Goal: Task Accomplishment & Management: Complete application form

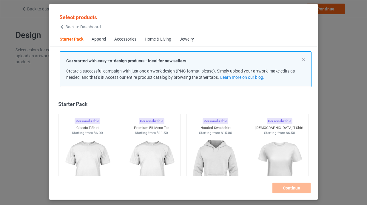
scroll to position [7, 0]
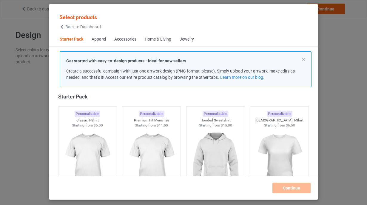
click at [223, 134] on img at bounding box center [215, 161] width 53 height 67
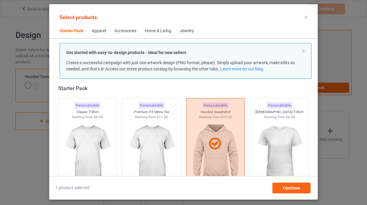
click at [223, 134] on div at bounding box center [215, 143] width 58 height 91
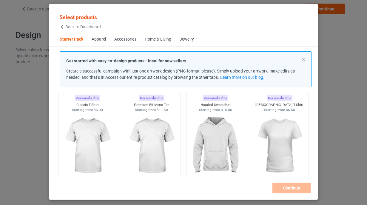
scroll to position [22, 0]
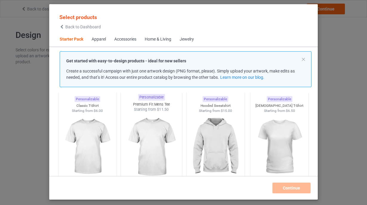
click at [155, 153] on img at bounding box center [151, 147] width 56 height 70
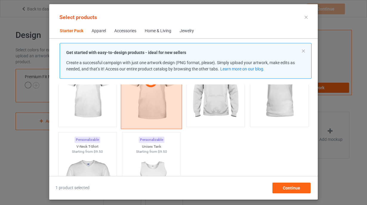
scroll to position [77, 0]
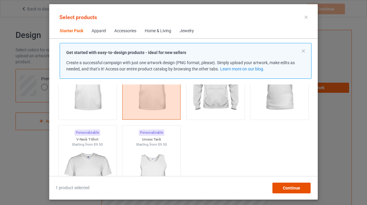
click at [280, 189] on div "Continue" at bounding box center [291, 188] width 38 height 11
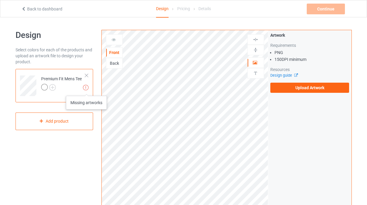
click at [86, 89] on img at bounding box center [86, 88] width 6 height 6
click at [52, 89] on img at bounding box center [52, 87] width 7 height 7
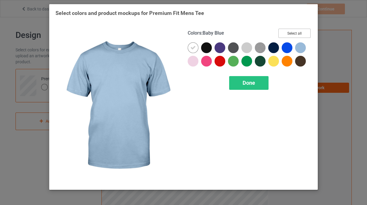
click at [298, 33] on button "Select all" at bounding box center [294, 33] width 32 height 9
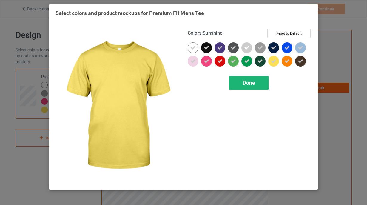
click at [246, 82] on span "Done" at bounding box center [249, 83] width 13 height 6
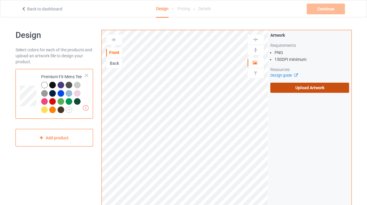
click at [295, 87] on label "Upload Artwork" at bounding box center [309, 88] width 79 height 10
click at [0, 0] on input "Upload Artwork" at bounding box center [0, 0] width 0 height 0
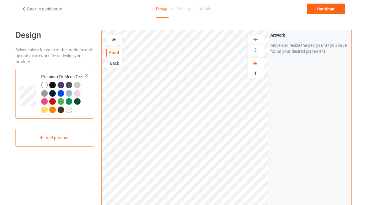
click at [68, 112] on img at bounding box center [69, 109] width 7 height 7
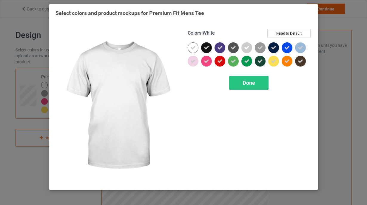
click at [193, 47] on icon at bounding box center [192, 47] width 5 height 5
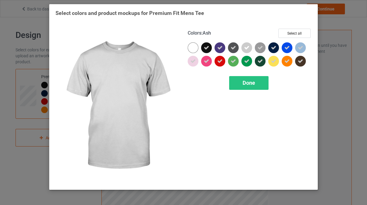
click at [245, 49] on icon at bounding box center [246, 47] width 5 height 5
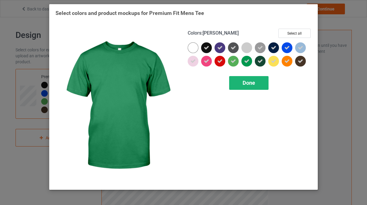
click at [245, 83] on span "Done" at bounding box center [249, 83] width 13 height 6
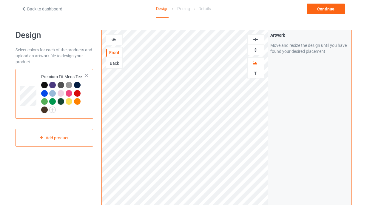
click at [258, 49] on img at bounding box center [256, 50] width 6 height 6
click at [257, 39] on img at bounding box center [256, 40] width 6 height 6
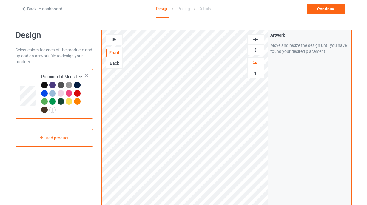
click at [256, 38] on img at bounding box center [256, 40] width 6 height 6
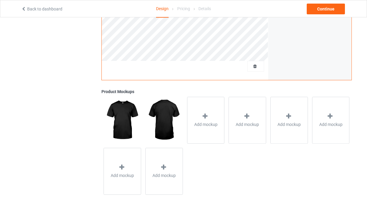
scroll to position [177, 0]
click at [206, 120] on div at bounding box center [205, 116] width 8 height 9
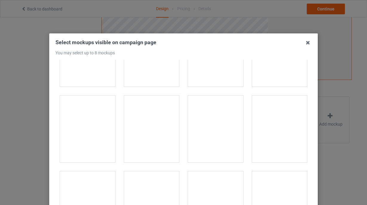
scroll to position [121, 0]
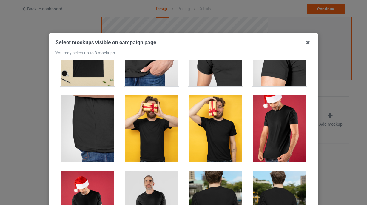
click at [280, 142] on div at bounding box center [279, 128] width 55 height 67
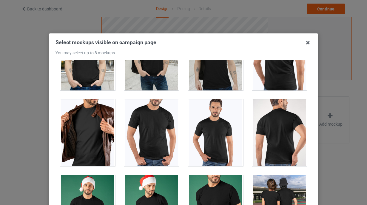
scroll to position [345, 0]
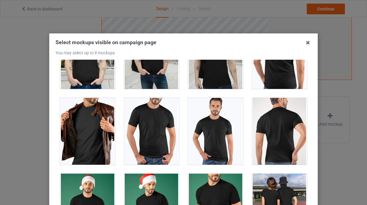
click at [74, 142] on div at bounding box center [87, 131] width 55 height 67
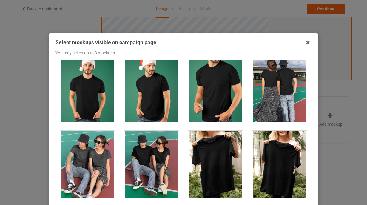
scroll to position [487, 0]
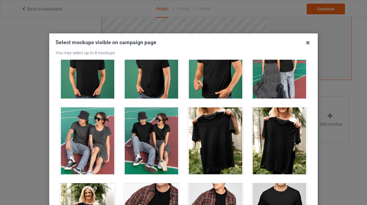
click at [146, 144] on div at bounding box center [151, 140] width 55 height 67
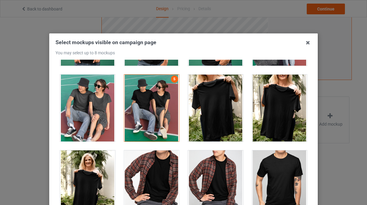
scroll to position [518, 0]
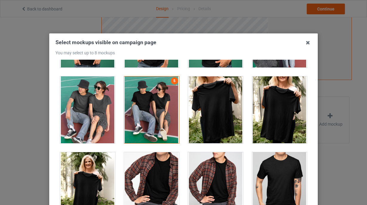
click at [291, 119] on div at bounding box center [279, 109] width 55 height 67
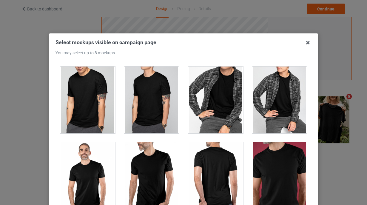
scroll to position [679, 0]
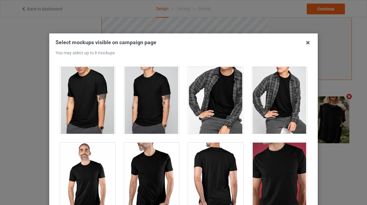
click at [276, 167] on div at bounding box center [279, 176] width 55 height 67
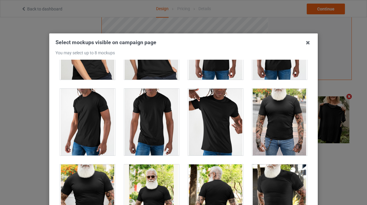
scroll to position [1039, 0]
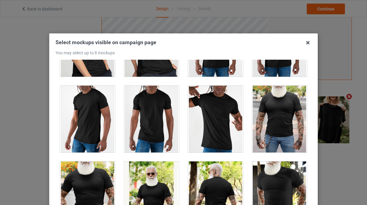
click at [279, 130] on div at bounding box center [279, 119] width 55 height 67
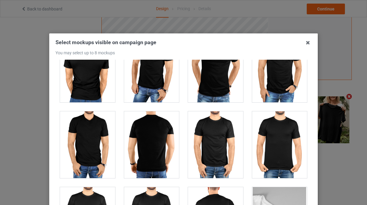
scroll to position [46, 0]
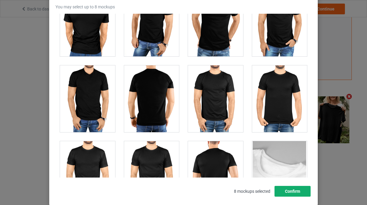
click at [294, 195] on button "Confirm" at bounding box center [292, 191] width 36 height 11
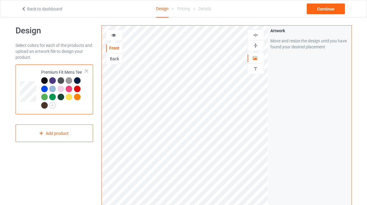
scroll to position [3, 0]
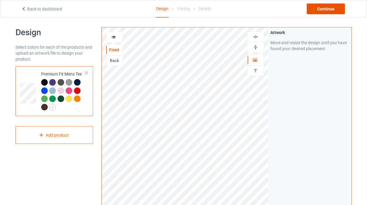
click at [331, 12] on div "Continue" at bounding box center [326, 9] width 38 height 11
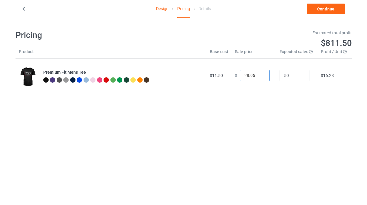
click at [246, 75] on input "28.95" at bounding box center [255, 75] width 30 height 11
click at [243, 75] on input "28.95" at bounding box center [255, 75] width 30 height 11
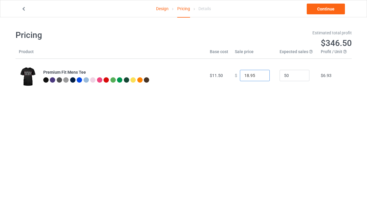
type input "18.95"
click at [263, 102] on div "Pricing Estimated total profit $346.50 Product Base cost Sale price Expected sa…" at bounding box center [184, 60] width 336 height 87
click at [324, 9] on link "Continue" at bounding box center [326, 9] width 38 height 11
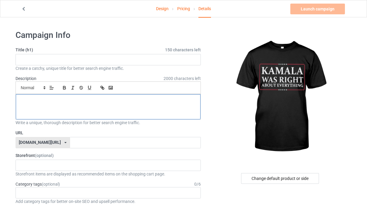
click at [120, 111] on div at bounding box center [108, 106] width 185 height 25
click at [123, 117] on div "KAMALA WAS RIGHT" at bounding box center [108, 106] width 185 height 25
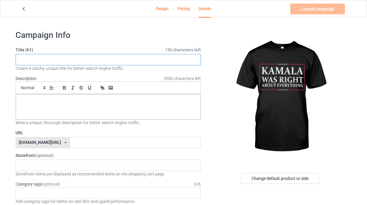
click at [83, 61] on input "text" at bounding box center [109, 59] width 186 height 11
paste input "[PERSON_NAME] Was Right – Statement Tee That Speaks Volumes"
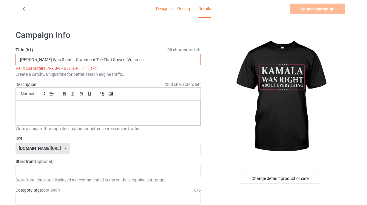
click at [58, 61] on input "[PERSON_NAME] Was Right – Statement Tee That Speaks Volumes" at bounding box center [109, 59] width 186 height 11
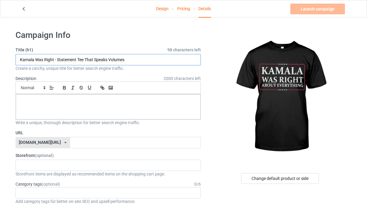
type input "Kamala Was Right - Statement Tee That Speaks Volumes"
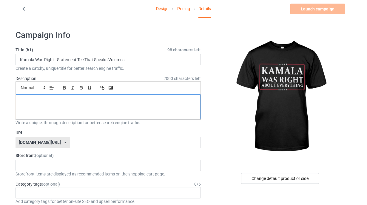
click at [90, 106] on div at bounding box center [108, 106] width 185 height 25
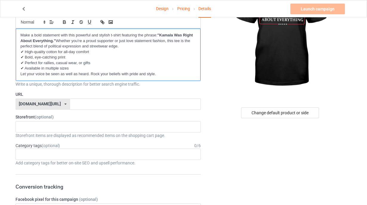
scroll to position [65, 0]
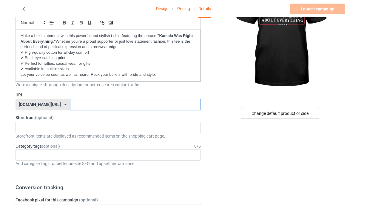
click at [79, 99] on input "text" at bounding box center [135, 104] width 131 height 11
paste input "[DOMAIN_NAME][URL]"
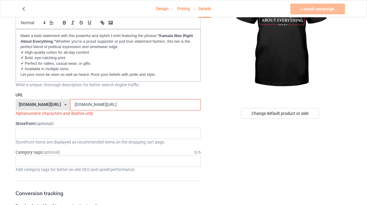
click at [83, 107] on input "[DOMAIN_NAME][URL]" at bounding box center [135, 104] width 131 height 11
click at [82, 105] on input "[DOMAIN_NAME][URL]" at bounding box center [135, 104] width 131 height 11
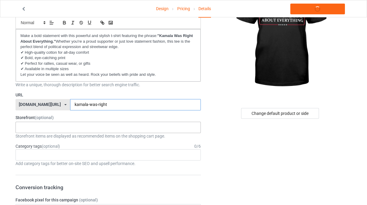
type input "kamala-was-right"
click at [72, 127] on div "No result found" at bounding box center [109, 127] width 186 height 11
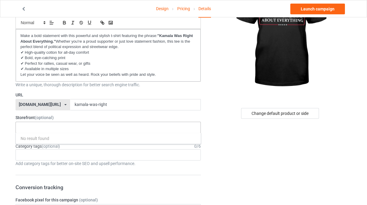
paste input "Politics"
type input "P"
paste input "[PERSON_NAME]"
type input "K"
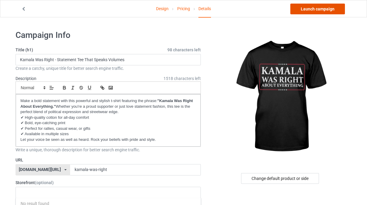
click at [318, 9] on link "Launch campaign" at bounding box center [317, 9] width 55 height 11
